Goal: Answer question/provide support: Share knowledge or assist other users

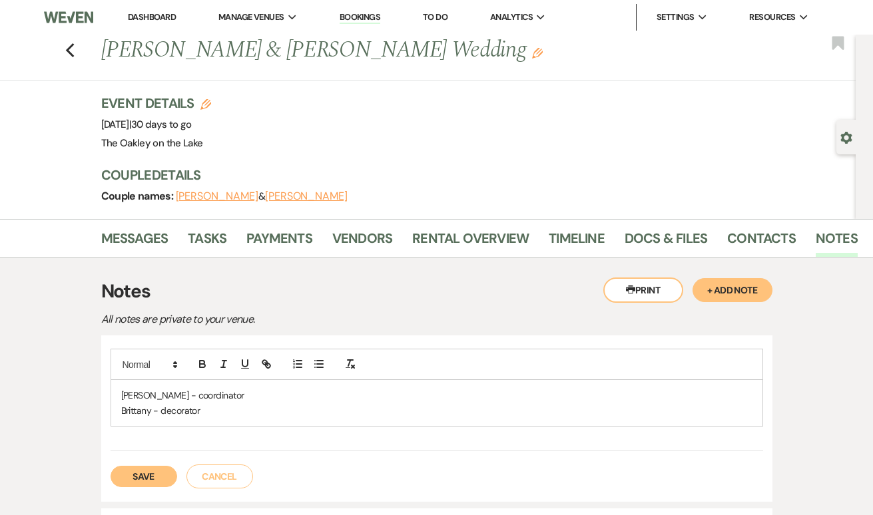
click at [141, 475] on button "Save" at bounding box center [143, 476] width 67 height 21
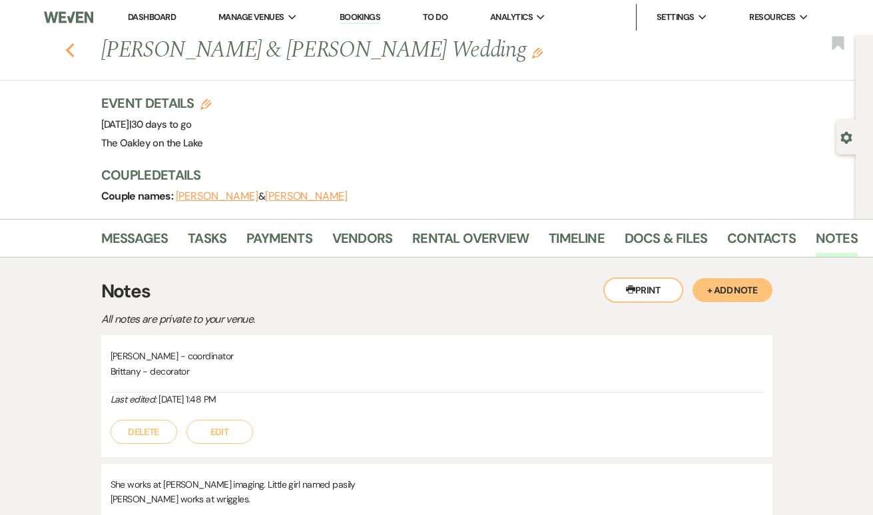
click at [71, 52] on icon "Previous" at bounding box center [70, 51] width 10 height 16
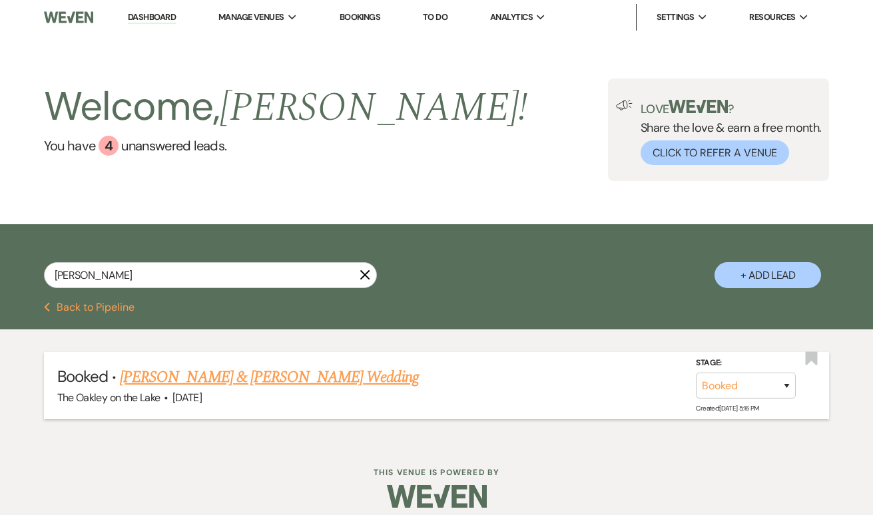
click at [184, 379] on link "[PERSON_NAME] & [PERSON_NAME] Wedding" at bounding box center [269, 377] width 298 height 24
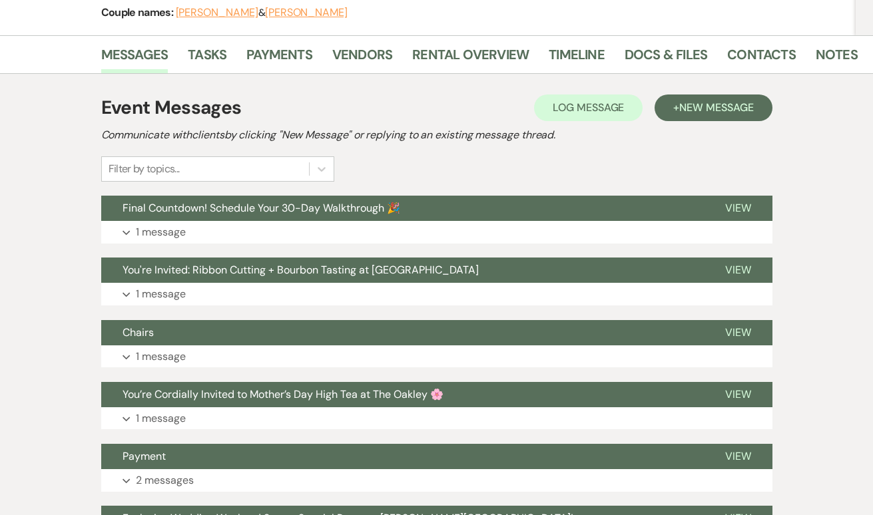
scroll to position [176, 0]
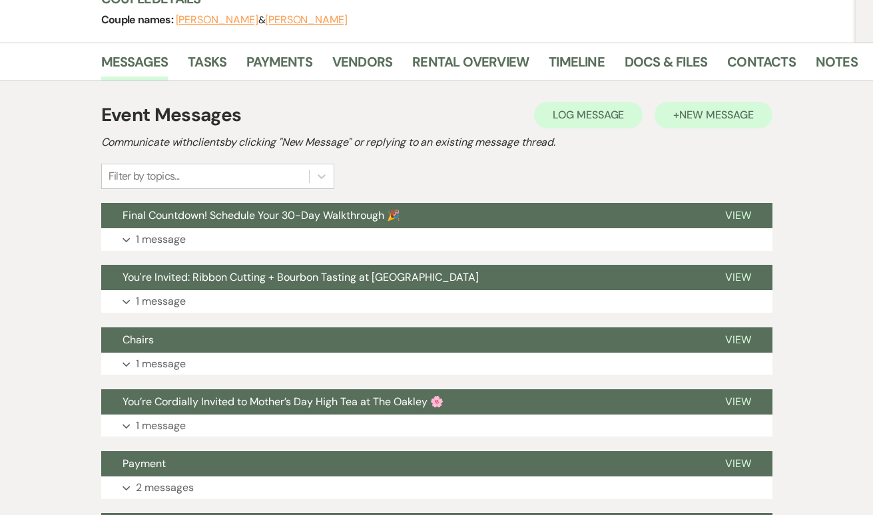
click at [691, 121] on button "+ New Message" at bounding box center [712, 115] width 117 height 27
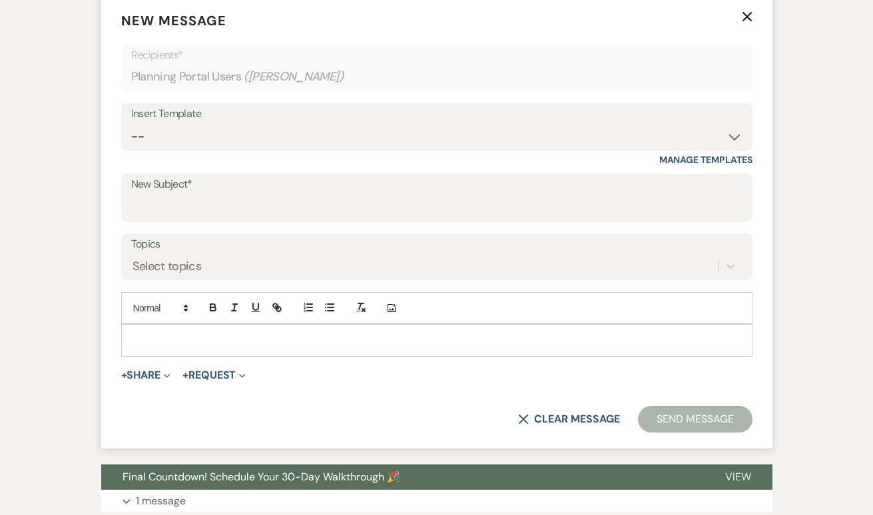
scroll to position [411, 0]
click at [164, 342] on p at bounding box center [437, 339] width 610 height 15
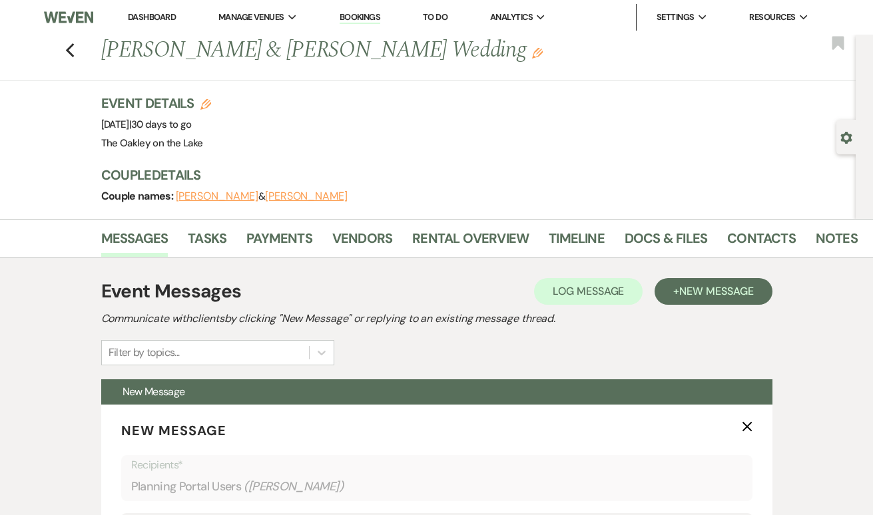
scroll to position [0, 0]
click at [847, 133] on use "button" at bounding box center [845, 138] width 11 height 12
select select "5"
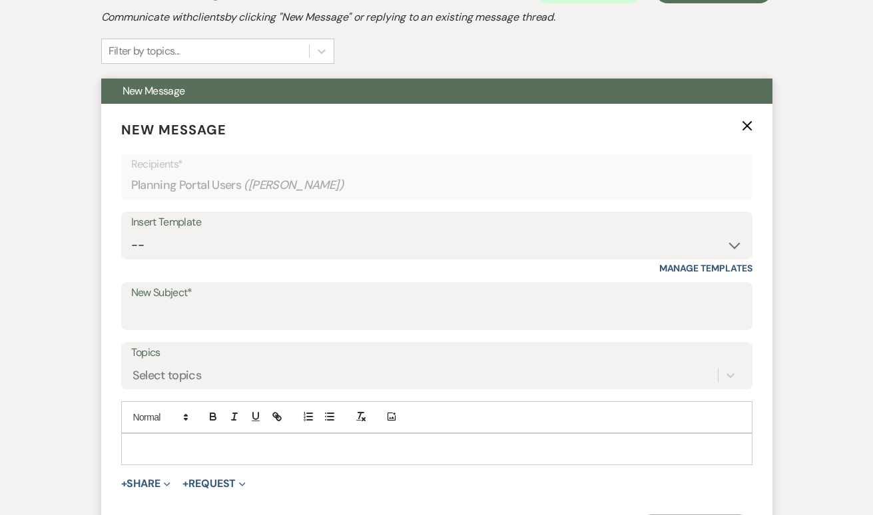
scroll to position [719, 0]
